Goal: Transaction & Acquisition: Purchase product/service

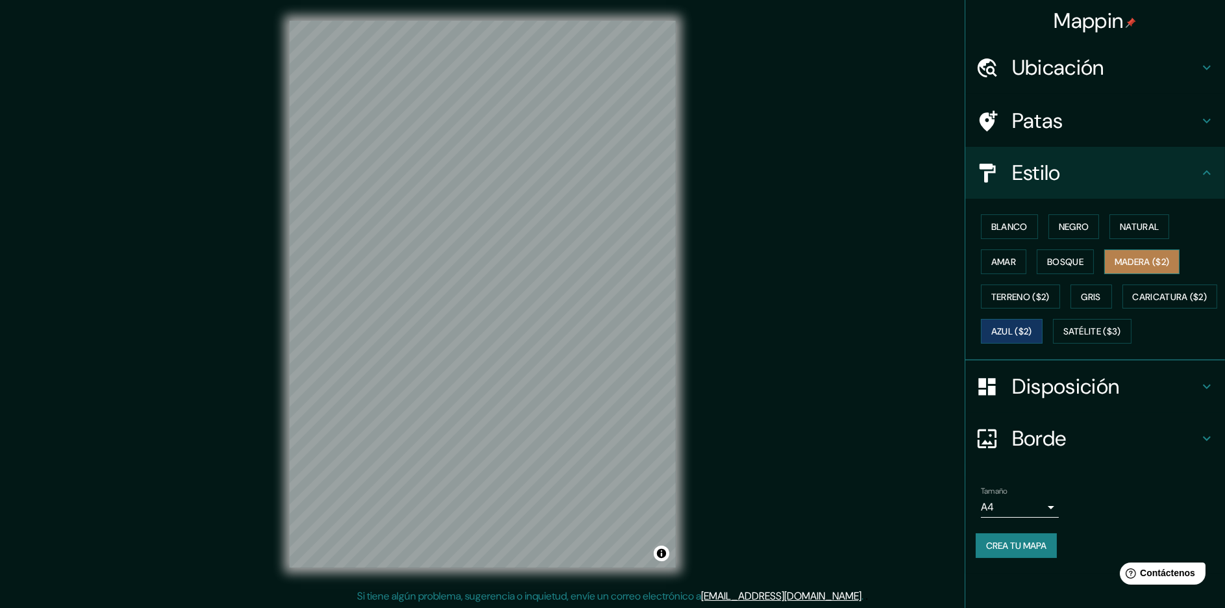
click at [1159, 262] on font "Madera ($2)" at bounding box center [1142, 262] width 55 height 12
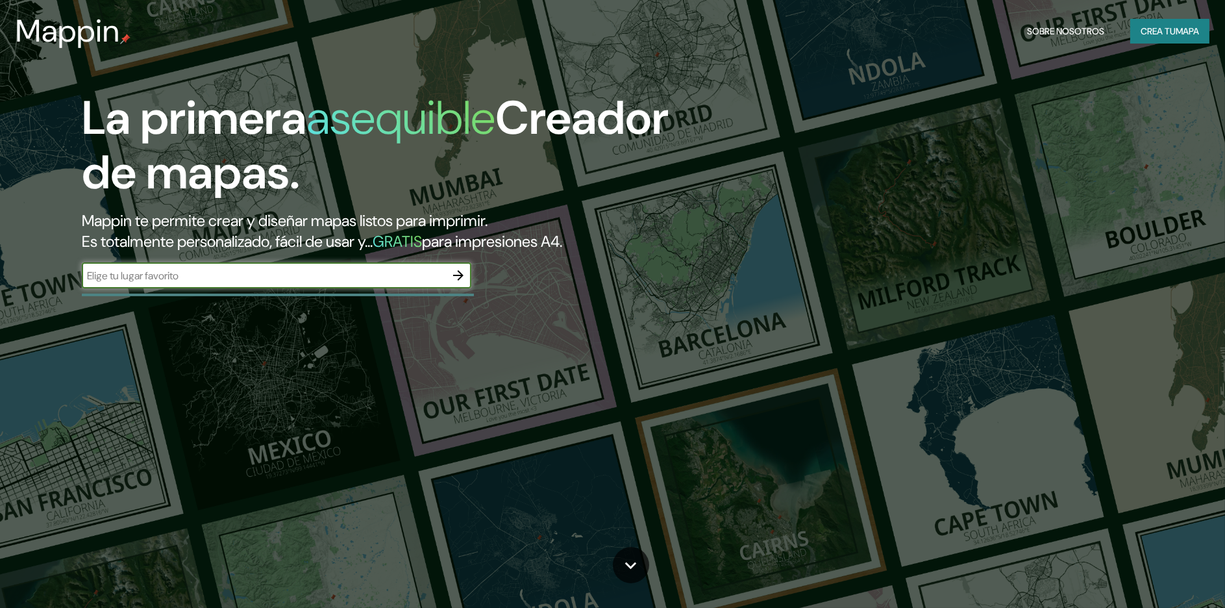
click at [360, 266] on div "​" at bounding box center [277, 275] width 390 height 26
type input "COHAS CHICO"
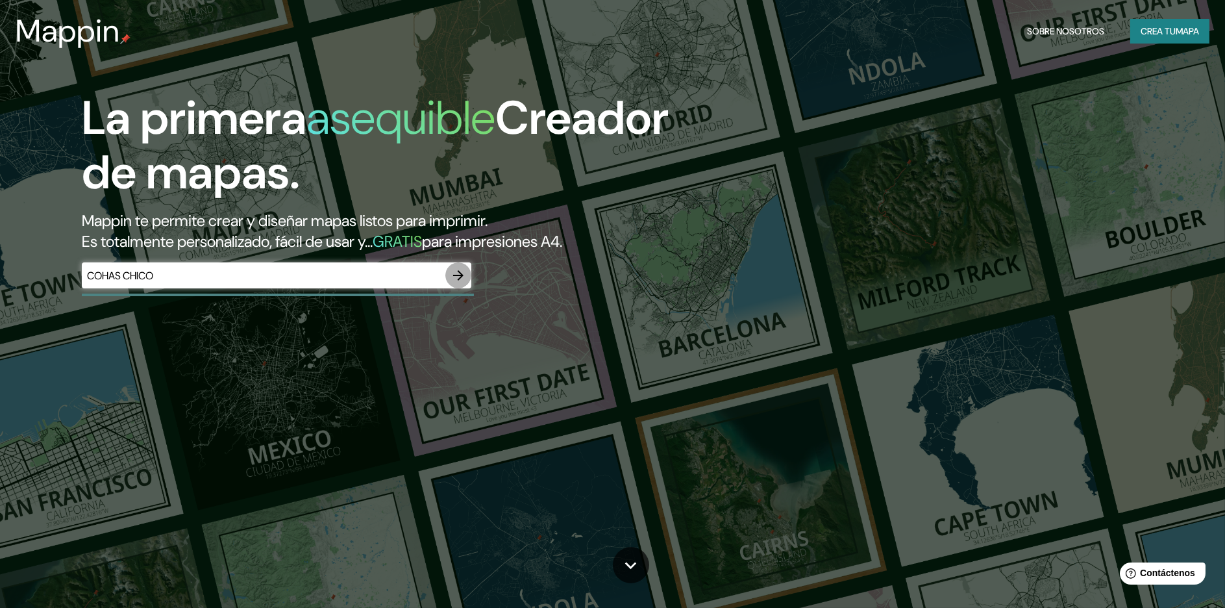
click at [457, 277] on icon "button" at bounding box center [459, 276] width 16 height 16
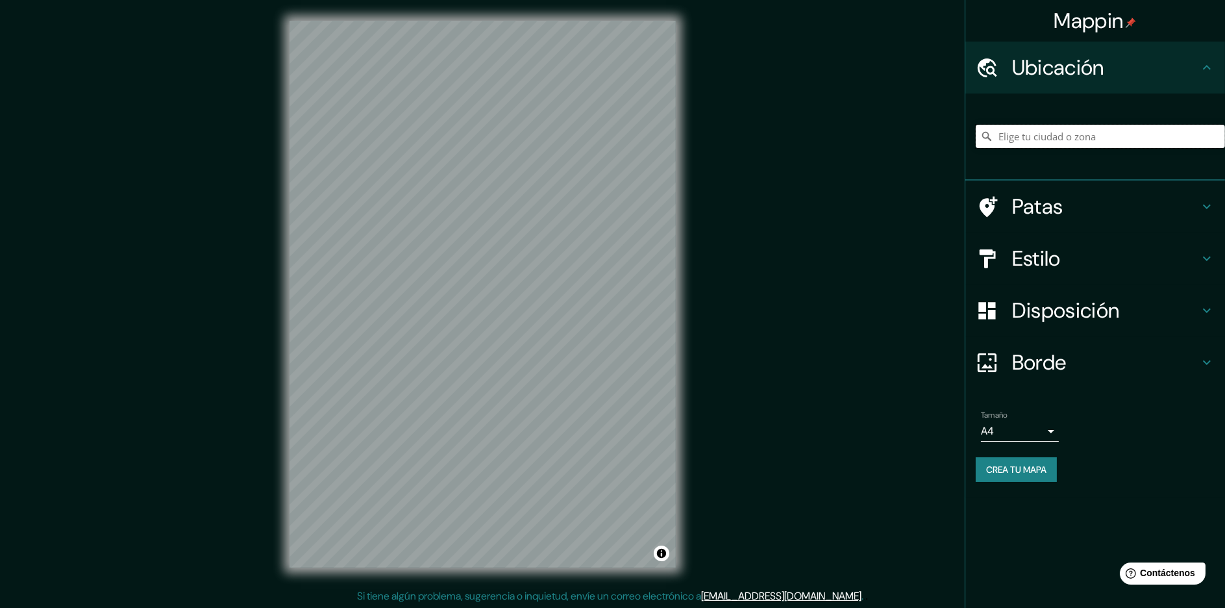
click at [1038, 136] on input "Elige tu ciudad o zona" at bounding box center [1100, 136] width 249 height 23
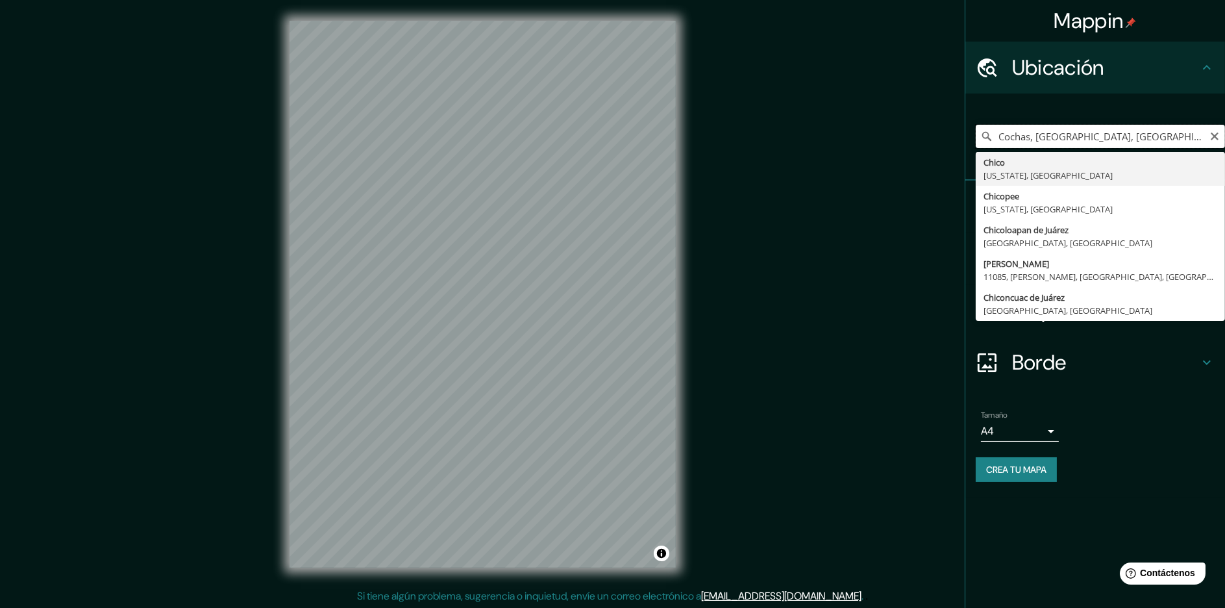
click at [1183, 143] on input "Cochas, [GEOGRAPHIC_DATA], [GEOGRAPHIC_DATA]" at bounding box center [1100, 136] width 249 height 23
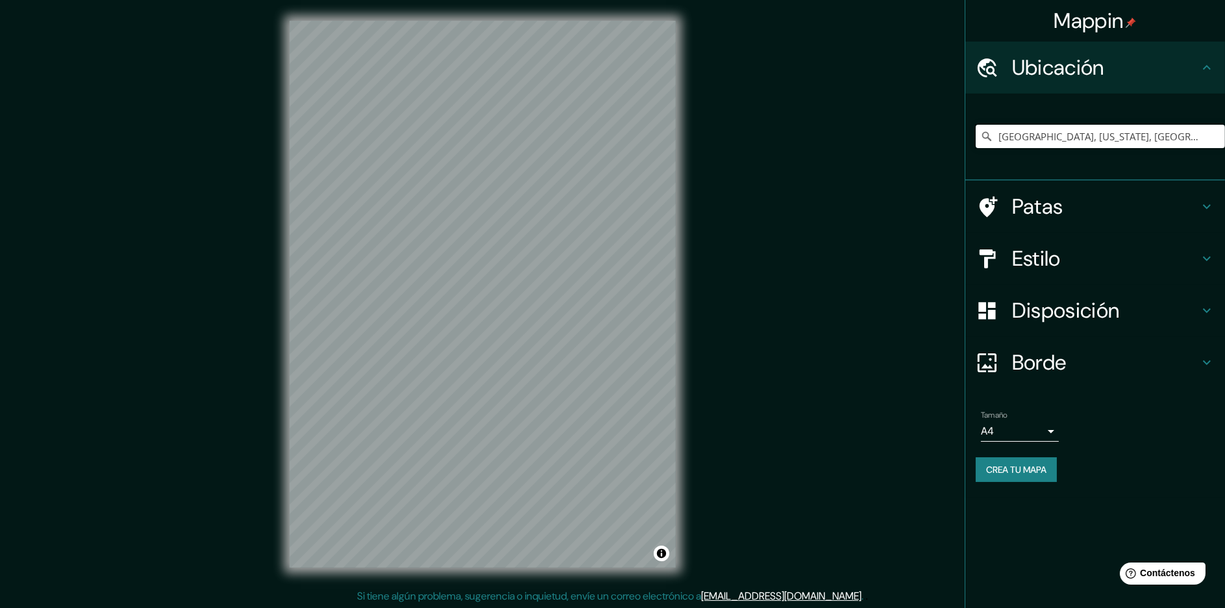
type input "[GEOGRAPHIC_DATA], [US_STATE], [GEOGRAPHIC_DATA]"
click at [1060, 220] on div "Patas" at bounding box center [1095, 207] width 260 height 52
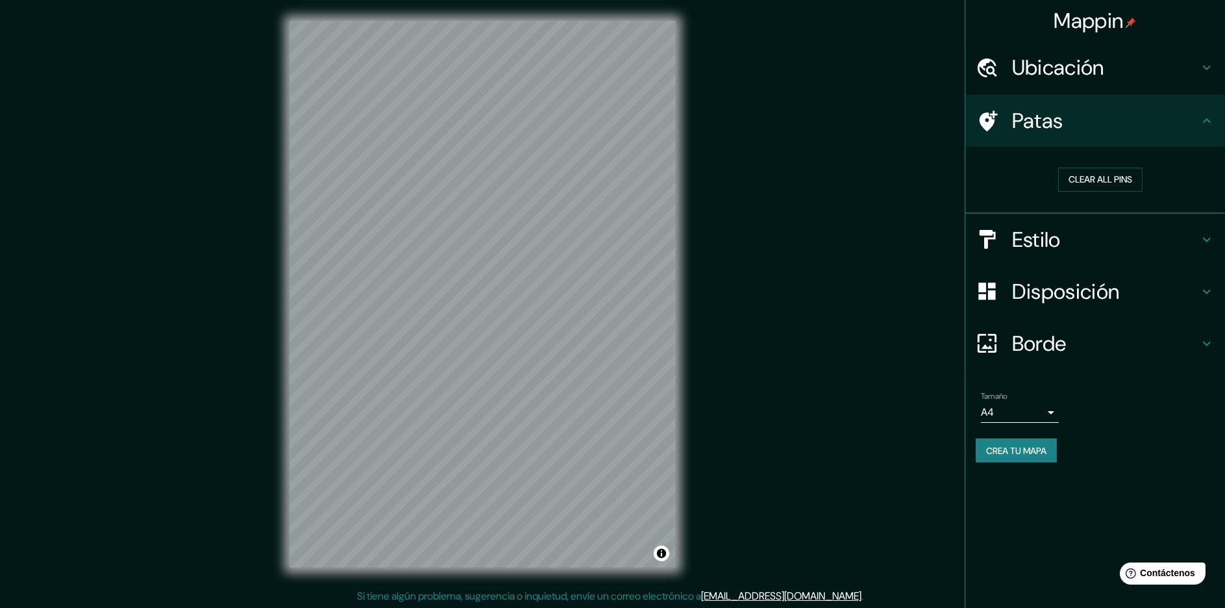
click at [1067, 74] on font "Ubicación" at bounding box center [1058, 67] width 92 height 27
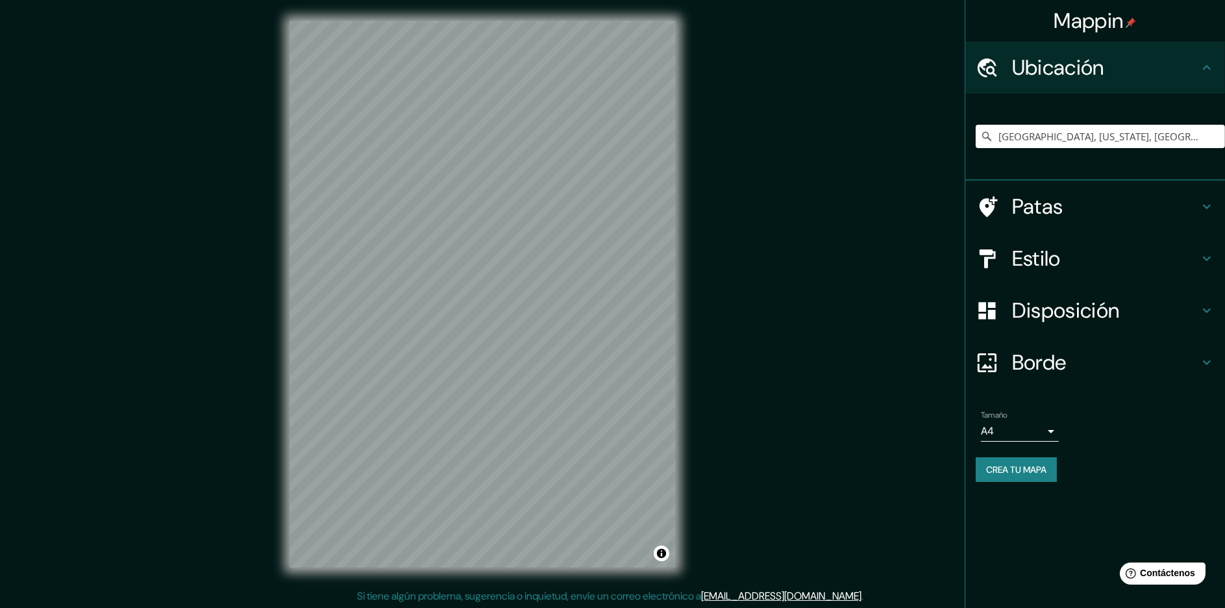
click at [1084, 203] on h4 "Patas" at bounding box center [1105, 206] width 187 height 26
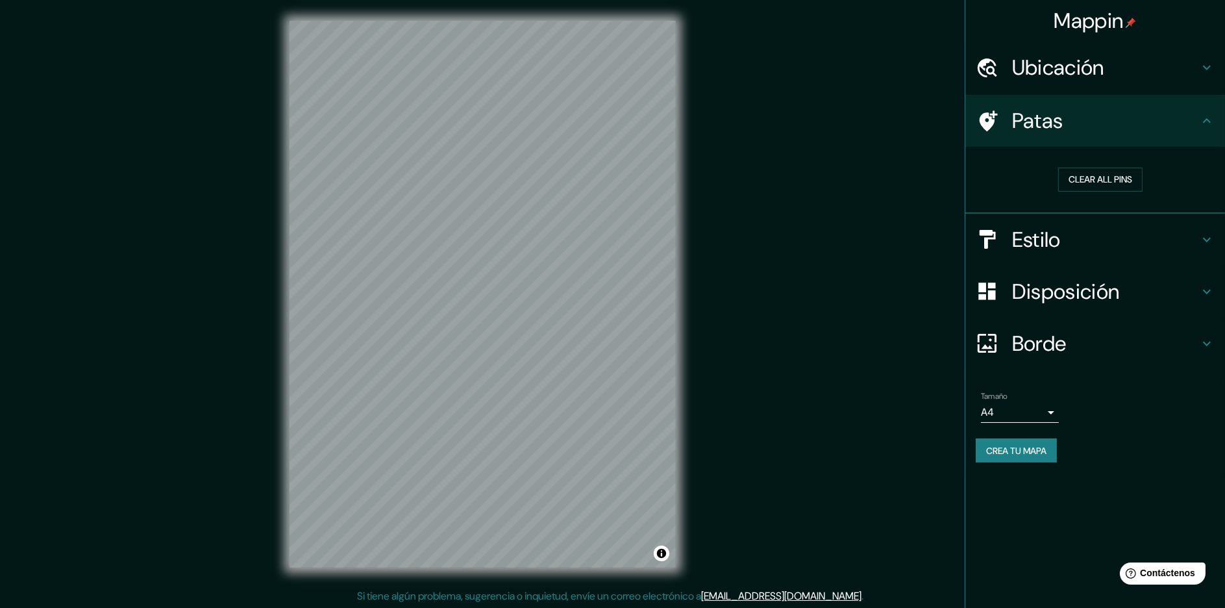
click at [1067, 243] on h4 "Estilo" at bounding box center [1105, 240] width 187 height 26
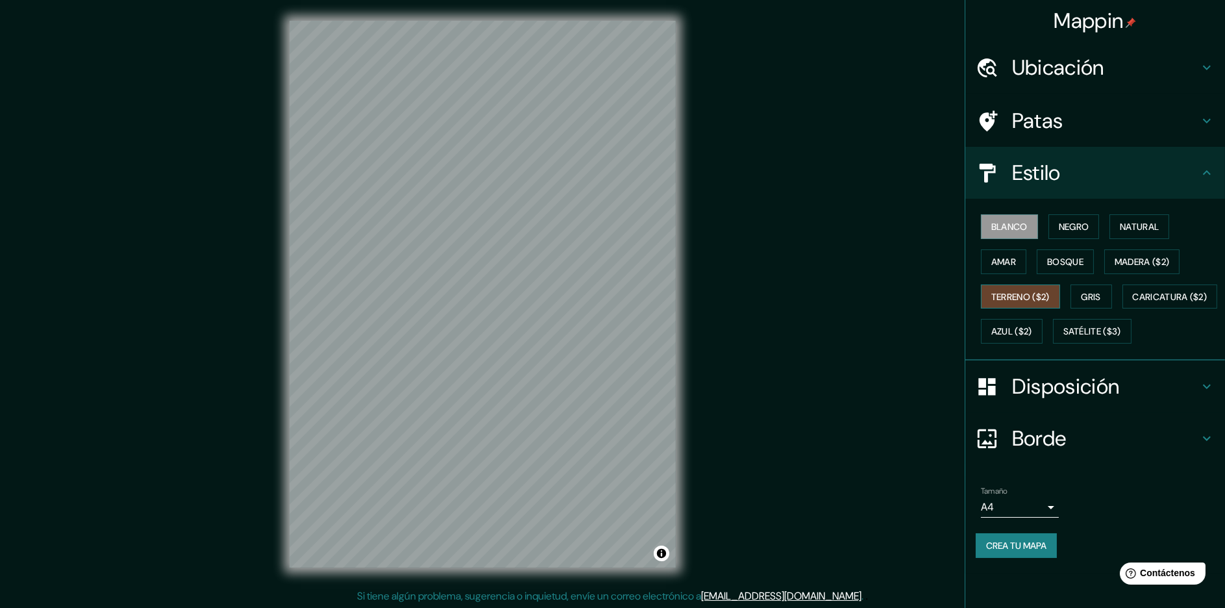
click at [1032, 292] on font "Terreno ($2)" at bounding box center [1020, 297] width 58 height 12
click at [1010, 295] on font "Terreno ($2)" at bounding box center [1020, 297] width 58 height 12
click at [1019, 268] on button "Amar" at bounding box center [1003, 261] width 45 height 25
click at [1052, 266] on font "Bosque" at bounding box center [1065, 262] width 36 height 12
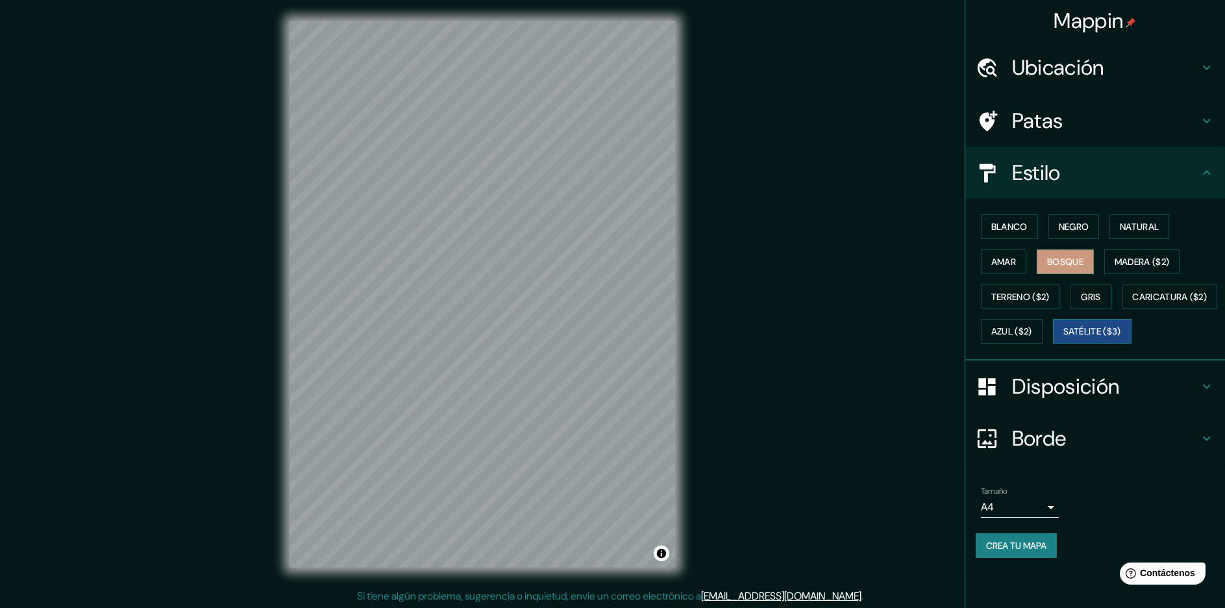
click at [1054, 343] on button "Satélite ($3)" at bounding box center [1092, 331] width 79 height 25
click at [1036, 286] on button "Terreno ($2)" at bounding box center [1020, 296] width 79 height 25
click at [1014, 293] on font "Terreno ($2)" at bounding box center [1020, 297] width 58 height 12
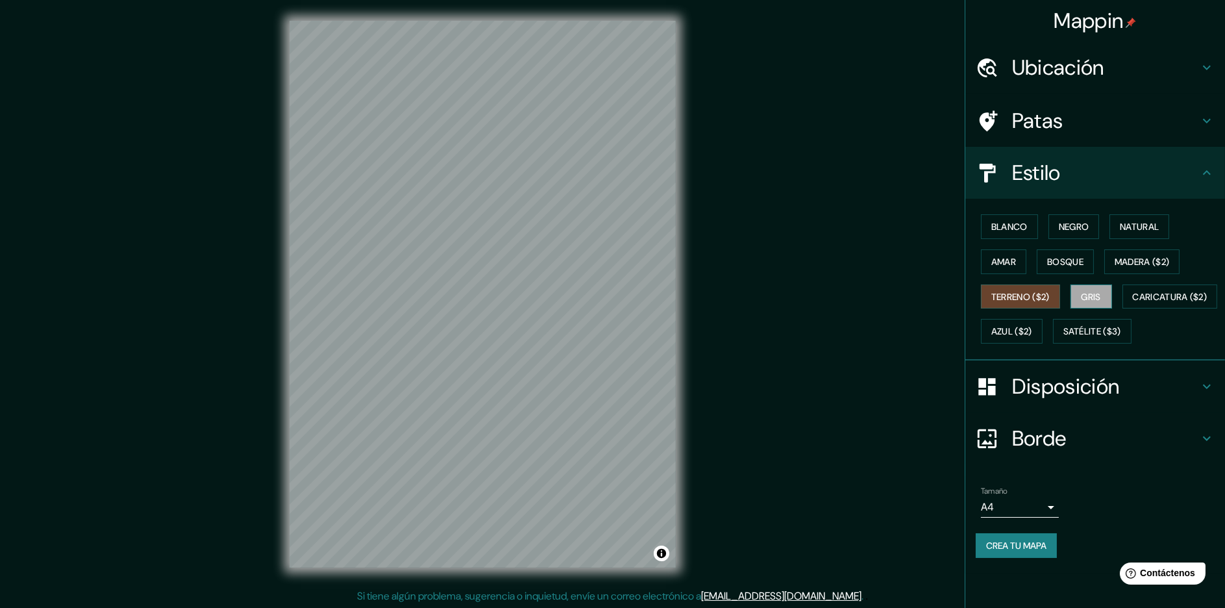
drag, startPoint x: 1112, startPoint y: 304, endPoint x: 1104, endPoint y: 305, distance: 7.2
click at [1104, 305] on button "Gris" at bounding box center [1092, 296] width 42 height 25
click at [1017, 306] on button "Terreno ($2)" at bounding box center [1020, 296] width 79 height 25
click at [1019, 231] on font "Blanco" at bounding box center [1009, 227] width 36 height 12
click at [1019, 295] on font "Terreno ($2)" at bounding box center [1020, 297] width 58 height 12
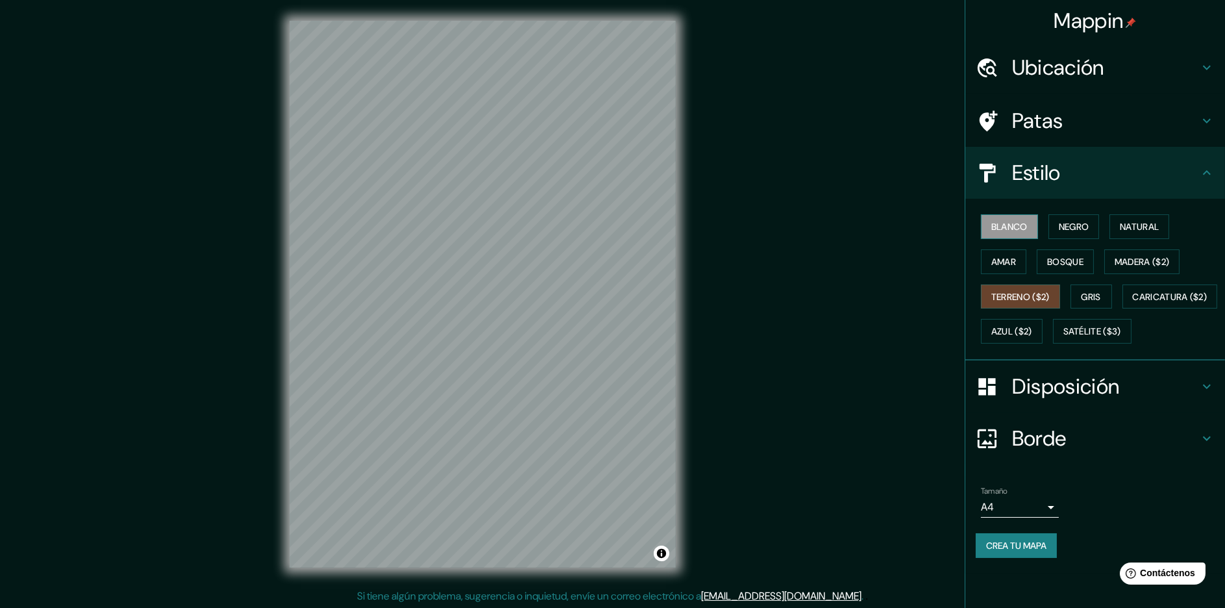
click at [1017, 221] on font "Blanco" at bounding box center [1009, 227] width 36 height 12
click at [1102, 69] on font "Ubicación" at bounding box center [1058, 67] width 92 height 27
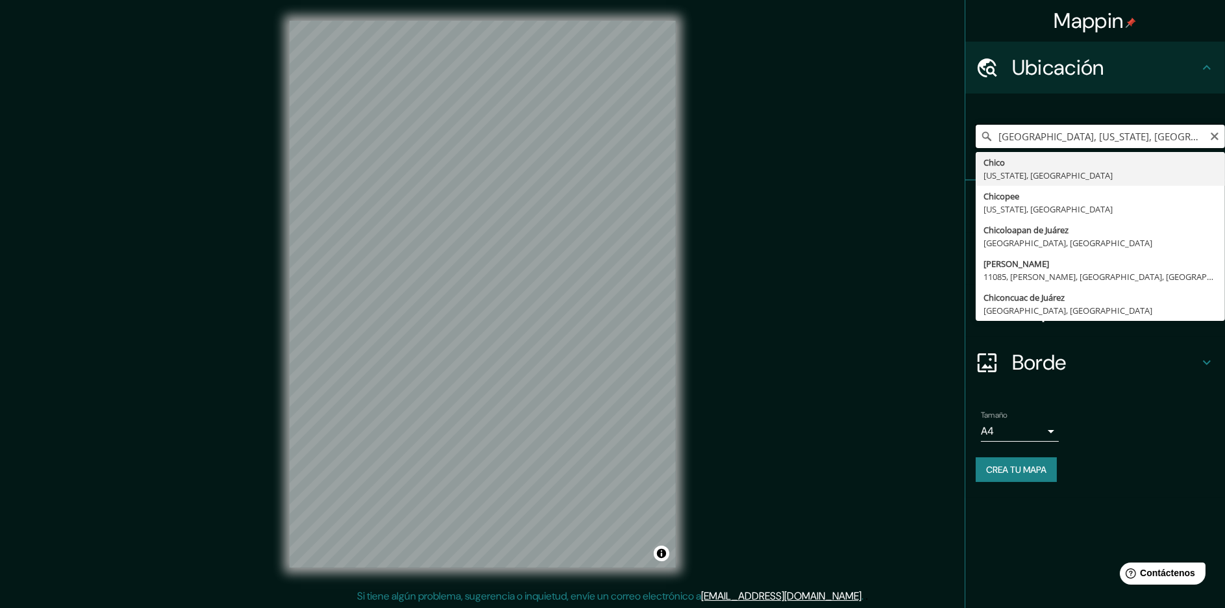
click at [1206, 145] on input "[GEOGRAPHIC_DATA], [US_STATE], [GEOGRAPHIC_DATA]" at bounding box center [1100, 136] width 249 height 23
click at [1212, 137] on icon "Claro" at bounding box center [1215, 136] width 10 height 10
type input "Huancayo, [GEOGRAPHIC_DATA], [GEOGRAPHIC_DATA]"
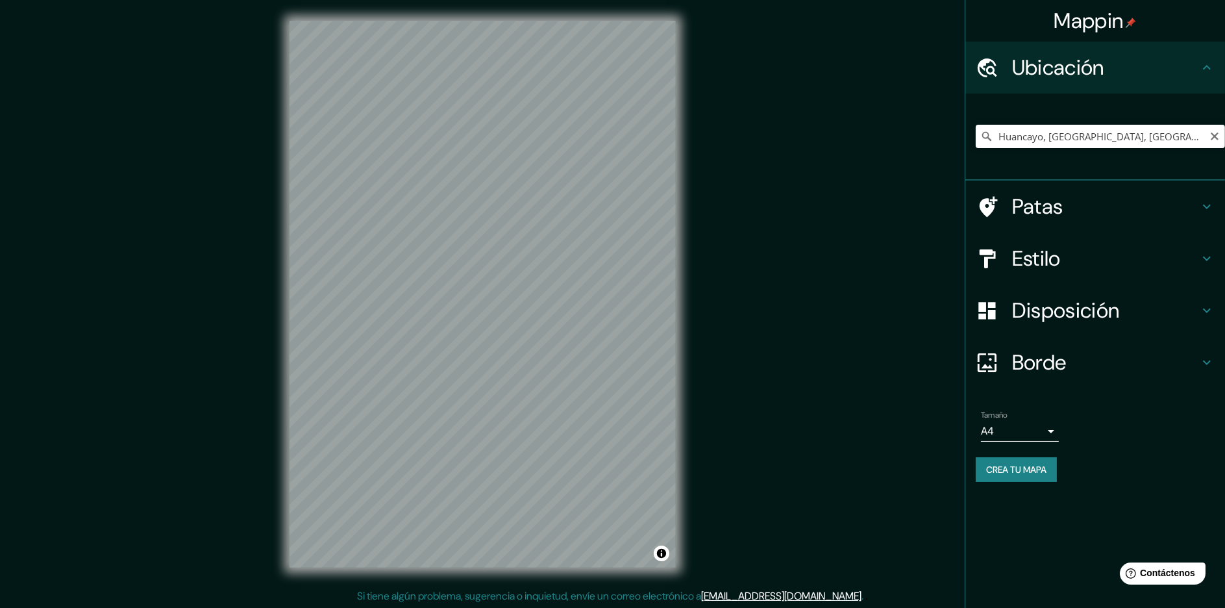
click at [1093, 212] on h4 "Patas" at bounding box center [1105, 206] width 187 height 26
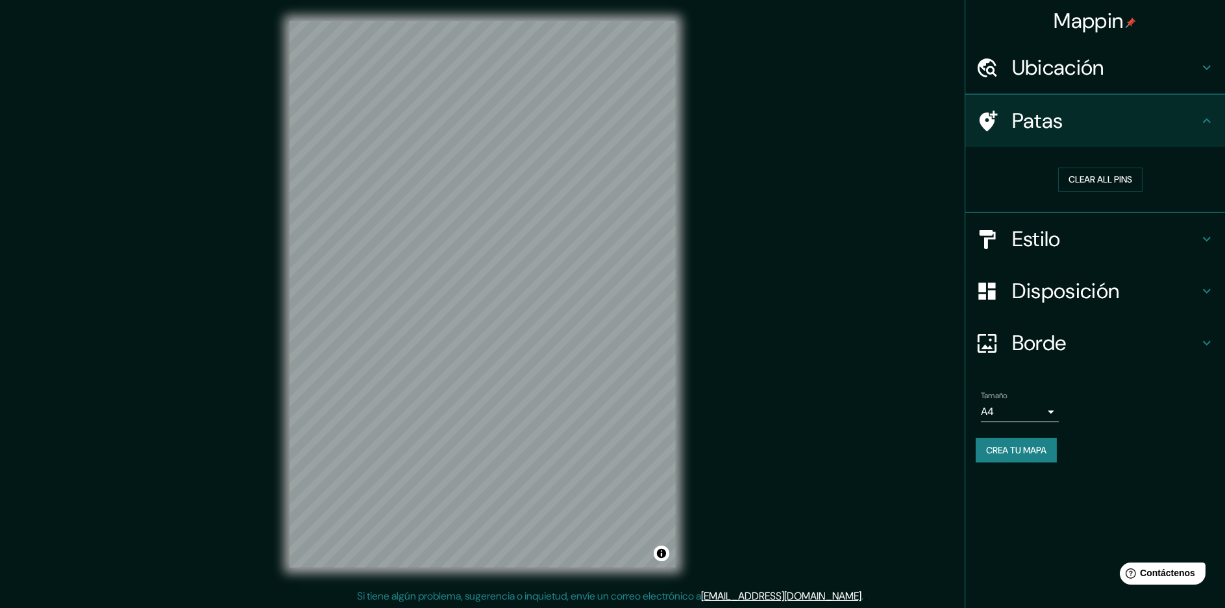
click at [1091, 249] on h4 "Estilo" at bounding box center [1105, 239] width 187 height 26
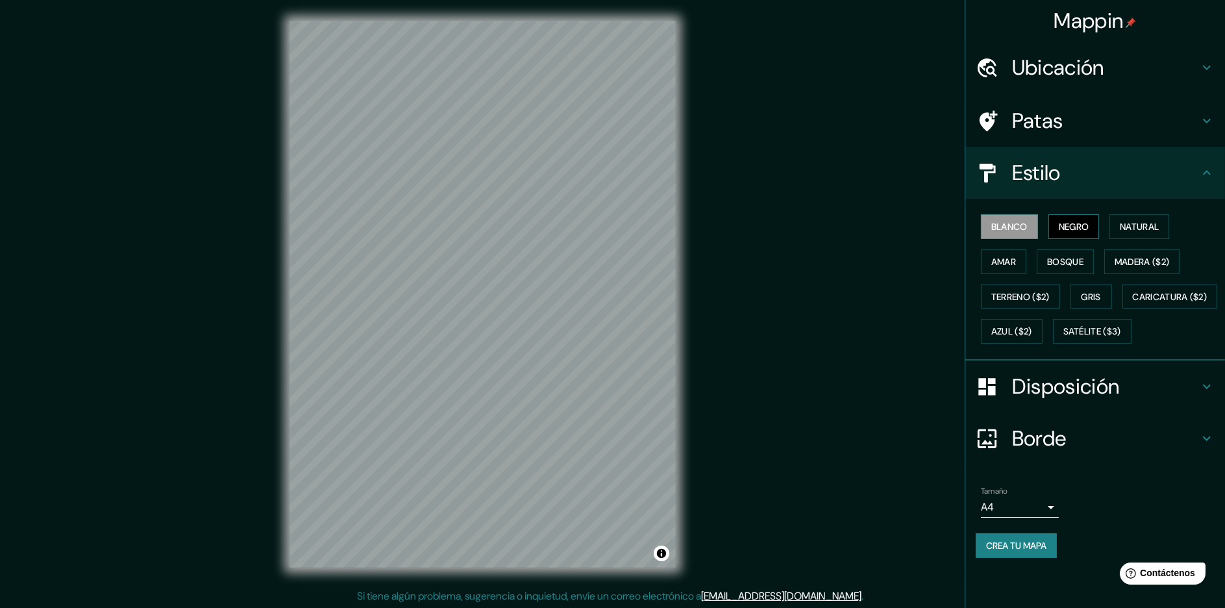
click at [1059, 215] on button "Negro" at bounding box center [1074, 226] width 51 height 25
click at [1129, 252] on button "Madera ($2)" at bounding box center [1141, 261] width 75 height 25
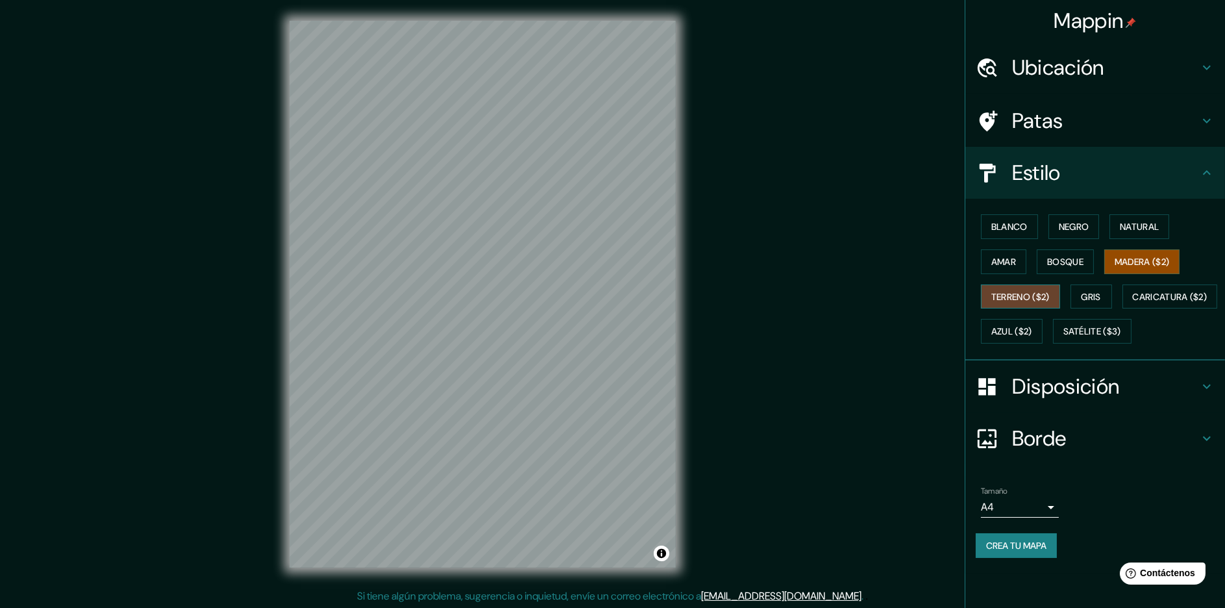
click at [1044, 286] on button "Terreno ($2)" at bounding box center [1020, 296] width 79 height 25
click at [1012, 256] on font "Amar" at bounding box center [1003, 262] width 25 height 12
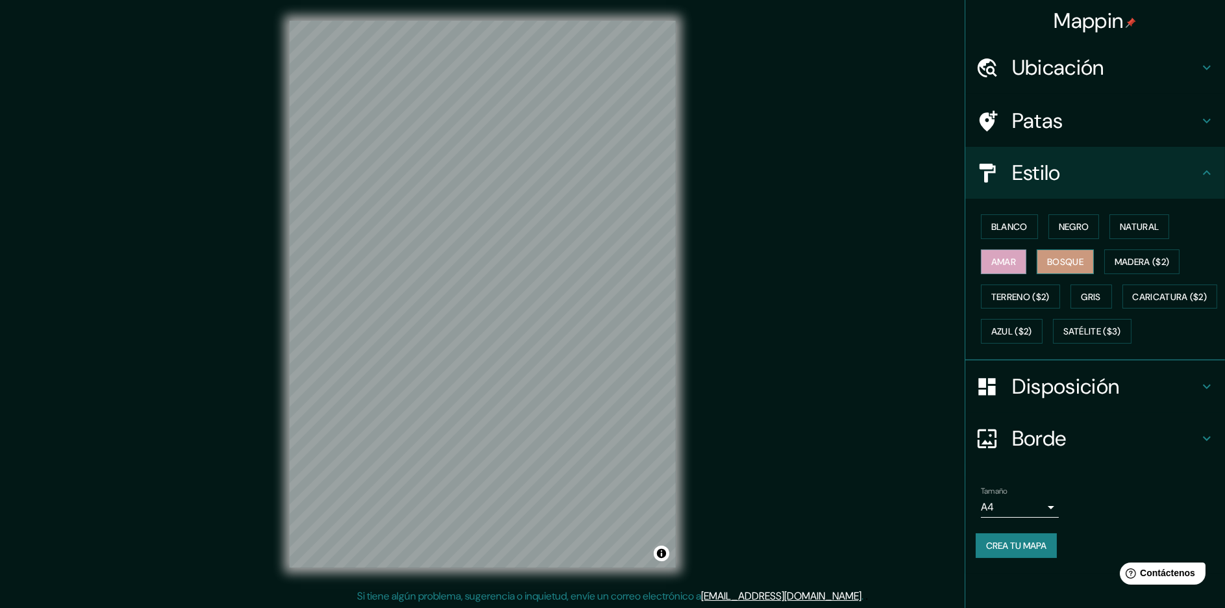
click at [1058, 265] on font "Bosque" at bounding box center [1065, 262] width 36 height 12
click at [1101, 301] on font "Gris" at bounding box center [1091, 297] width 19 height 12
click at [1032, 335] on font "Azul ($2)" at bounding box center [1011, 332] width 41 height 12
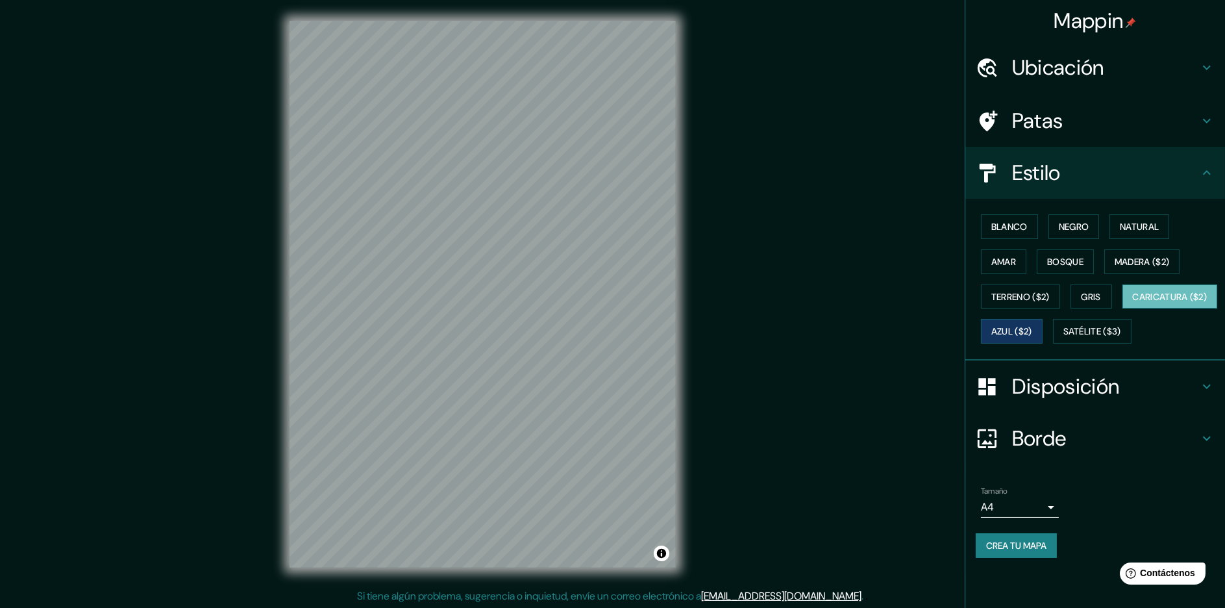
click at [1133, 303] on font "Caricatura ($2)" at bounding box center [1170, 297] width 75 height 12
click at [1064, 338] on font "Satélite ($3)" at bounding box center [1093, 332] width 58 height 12
click at [1133, 303] on font "Caricatura ($2)" at bounding box center [1170, 297] width 75 height 12
click at [1028, 307] on button "Terreno ($2)" at bounding box center [1020, 296] width 79 height 25
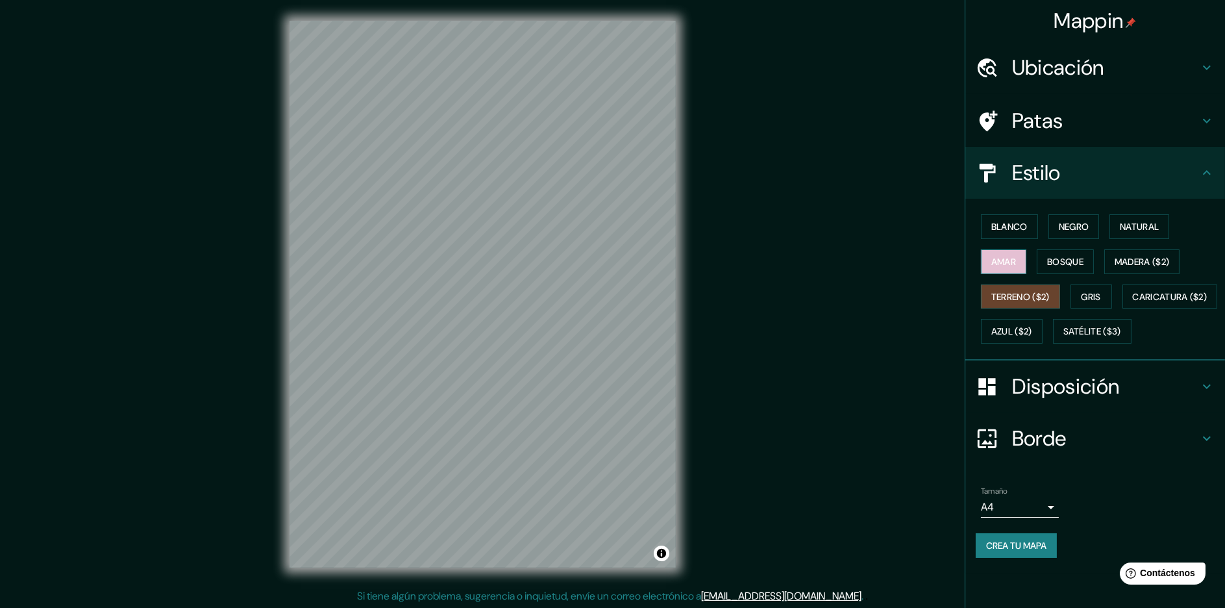
click at [1012, 268] on font "Amar" at bounding box center [1003, 261] width 25 height 17
click at [1025, 299] on font "Terreno ($2)" at bounding box center [1020, 297] width 58 height 12
click at [1013, 266] on font "Amar" at bounding box center [1003, 262] width 25 height 12
click at [1018, 232] on font "Blanco" at bounding box center [1009, 227] width 36 height 12
click at [1072, 229] on font "Negro" at bounding box center [1074, 227] width 31 height 12
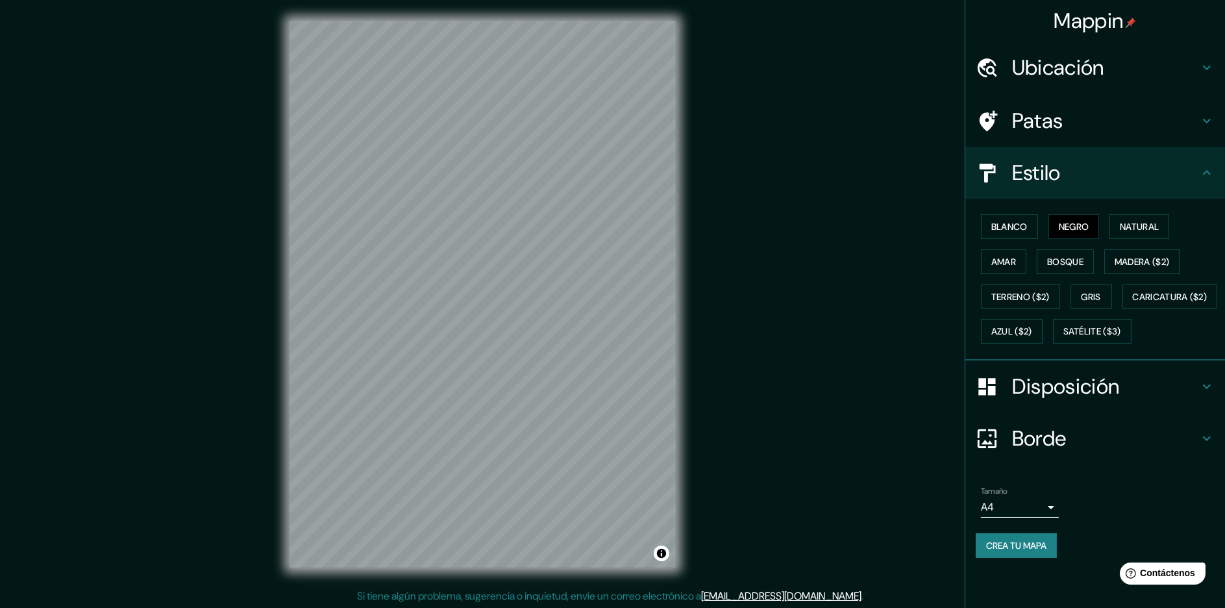
scroll to position [1, 0]
click at [1180, 253] on button "Madera ($2)" at bounding box center [1141, 261] width 75 height 25
